Goal: Navigation & Orientation: Find specific page/section

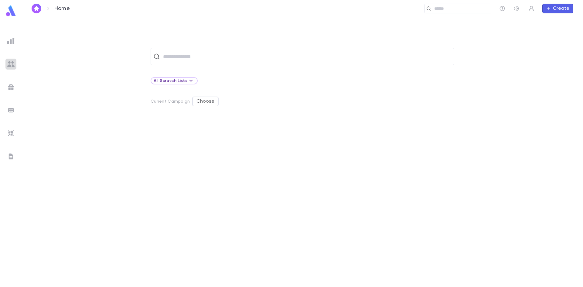
click at [10, 65] on img at bounding box center [10, 63] width 7 height 7
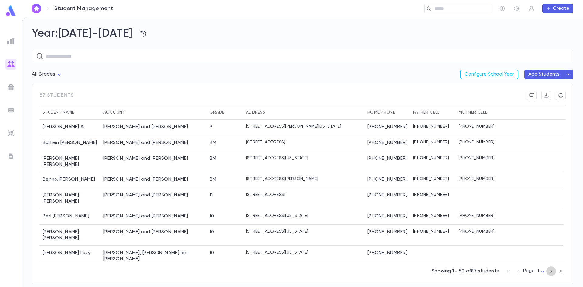
click at [552, 270] on icon "button" at bounding box center [551, 271] width 7 height 7
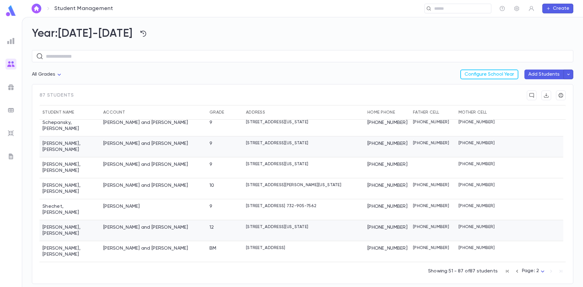
scroll to position [304, 0]
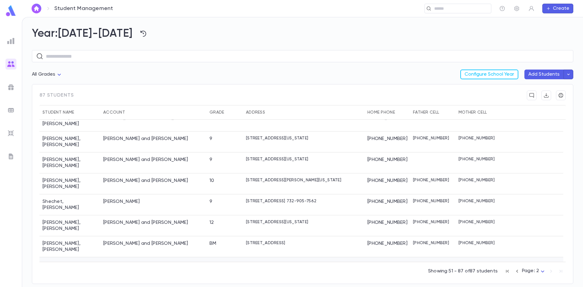
click at [150, 262] on div "[PERSON_NAME] and Sori" at bounding box center [131, 265] width 57 height 6
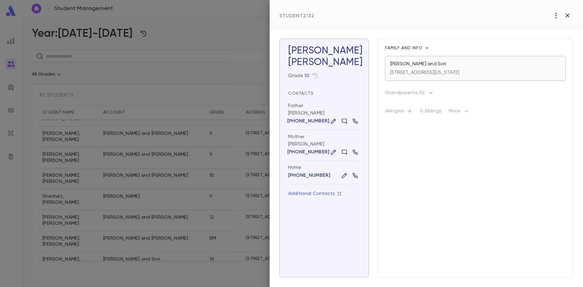
click at [388, 66] on div "Tashman, Avrohom and Sori 205 New Egypt Road, Lakewood New Jersey 08701" at bounding box center [475, 68] width 181 height 25
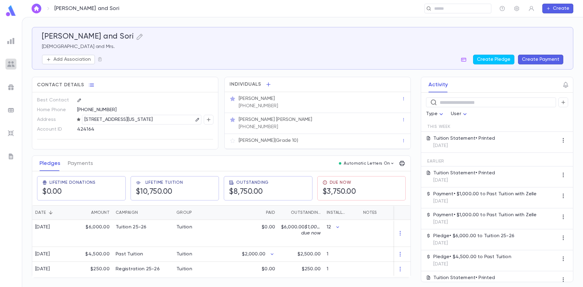
click at [9, 62] on img at bounding box center [10, 63] width 7 height 7
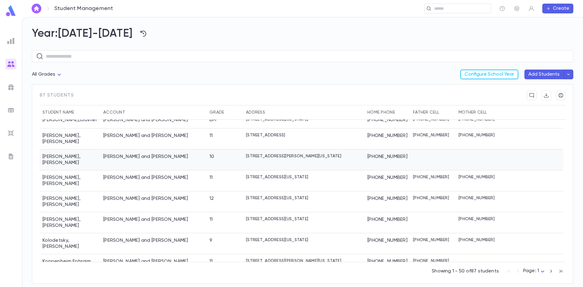
scroll to position [653, 0]
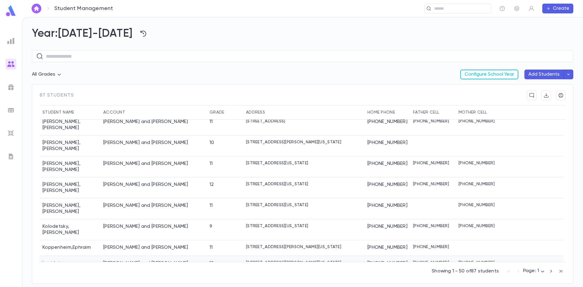
click at [122, 260] on div "[PERSON_NAME] and [PERSON_NAME]" at bounding box center [145, 263] width 85 height 6
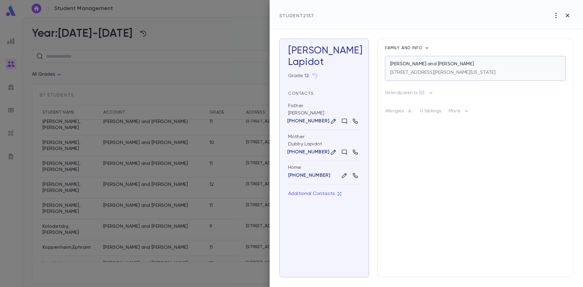
click at [438, 65] on p "[PERSON_NAME] and [PERSON_NAME]" at bounding box center [432, 64] width 84 height 6
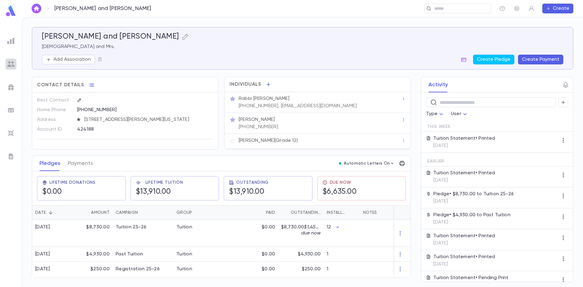
click at [8, 62] on img at bounding box center [10, 63] width 7 height 7
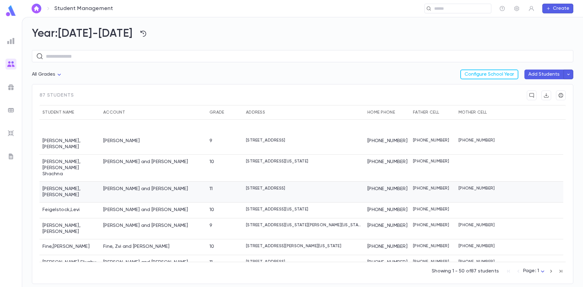
scroll to position [273, 0]
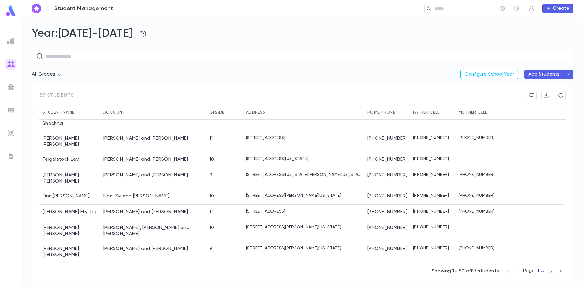
click at [518, 272] on div "Showing 1 - 50 of 87 students Page: 1 *" at bounding box center [499, 269] width 134 height 13
click at [517, 272] on div "Showing 1 - 50 of 87 students Page: 1 *" at bounding box center [499, 269] width 134 height 13
click at [550, 270] on icon "button" at bounding box center [551, 271] width 7 height 7
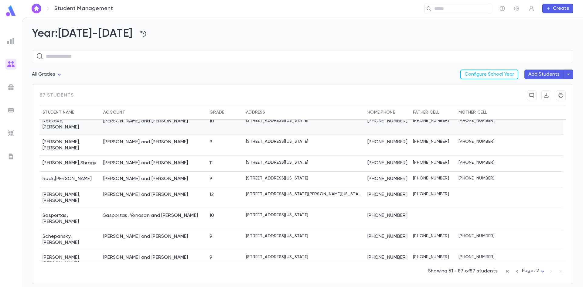
scroll to position [243, 0]
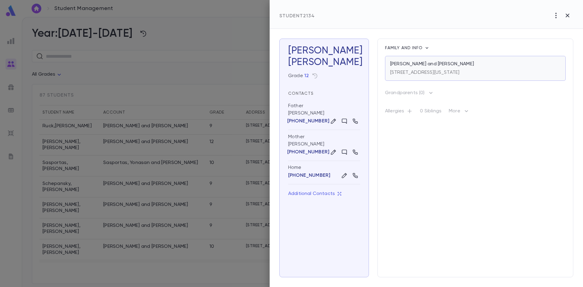
click at [460, 68] on div "22 Kew Gardens Drive, Lakewood NEW JERSEY 08701" at bounding box center [424, 71] width 69 height 9
